Goal: Task Accomplishment & Management: Manage account settings

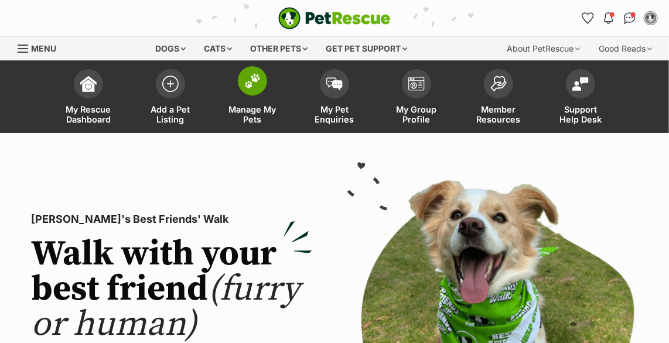
click at [252, 84] on img at bounding box center [252, 80] width 16 height 15
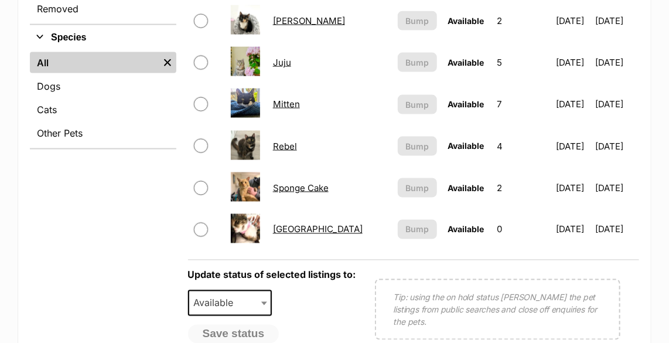
scroll to position [586, 0]
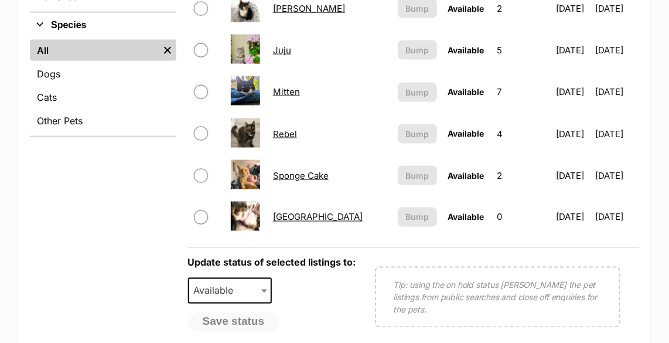
click at [287, 215] on link "Venezia" at bounding box center [318, 217] width 90 height 11
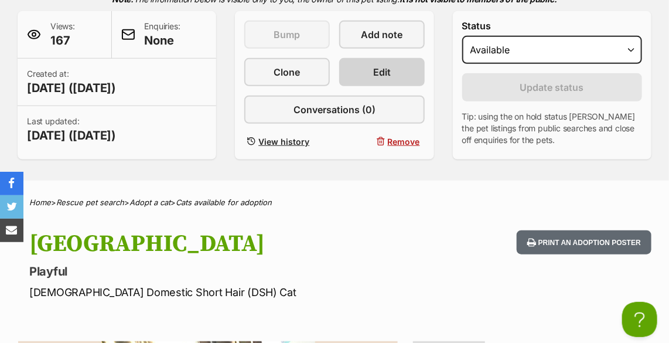
scroll to position [266, 0]
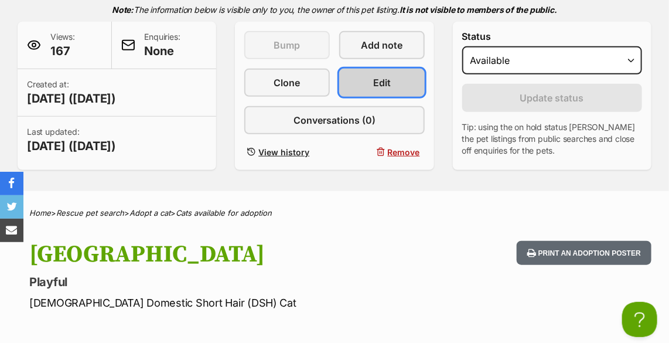
click at [381, 87] on span "Edit" at bounding box center [382, 83] width 18 height 14
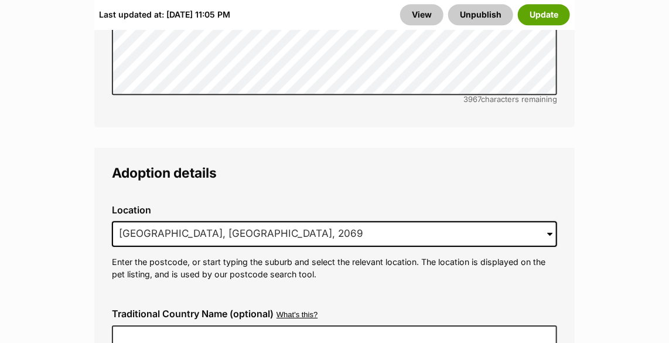
scroll to position [2824, 0]
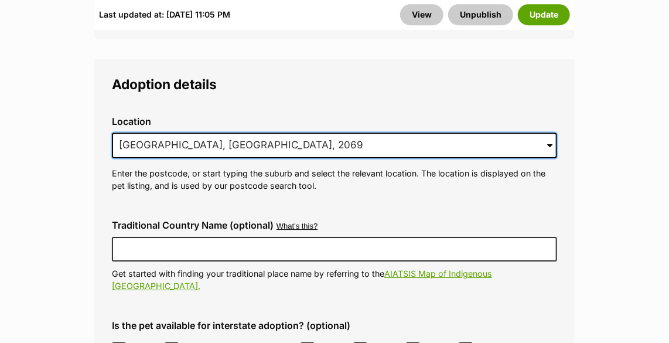
click at [245, 132] on input "Roseville, NSW, 2069" at bounding box center [334, 145] width 445 height 26
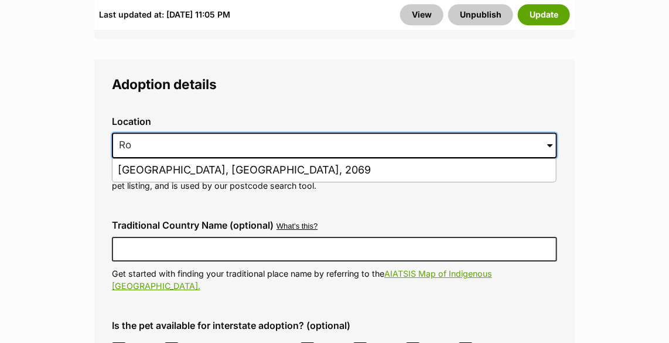
type input "R"
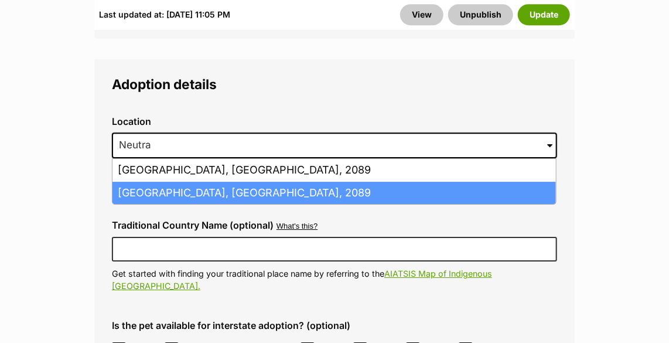
click at [304, 182] on li "Neutral Bay, New South Wales, 2089" at bounding box center [335, 193] width 444 height 23
type input "Neutral Bay, New South Wales, 2089"
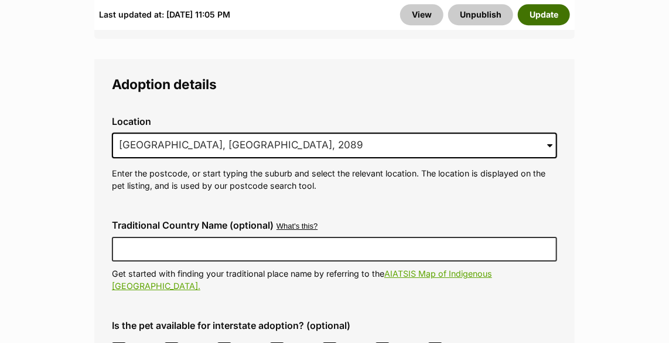
click at [543, 11] on button "Update" at bounding box center [544, 14] width 52 height 21
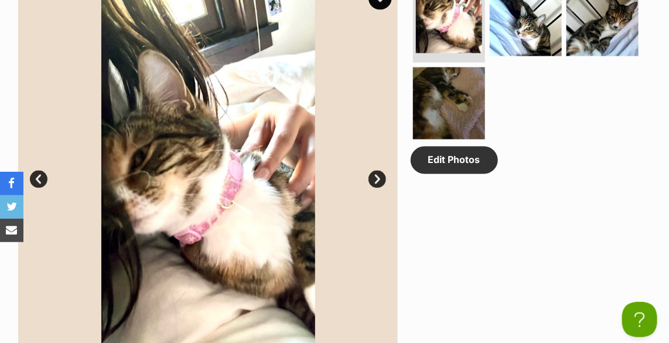
scroll to position [586, 0]
